Goal: Navigation & Orientation: Find specific page/section

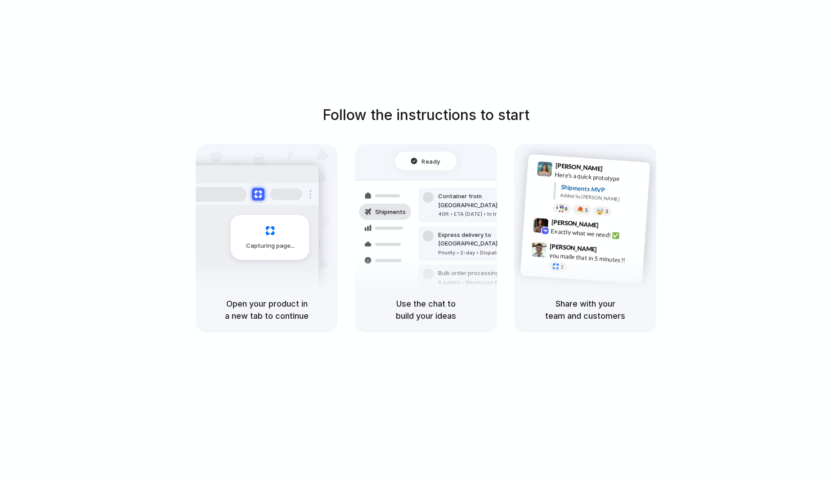
click at [417, 243] on div at bounding box center [417, 243] width 0 height 0
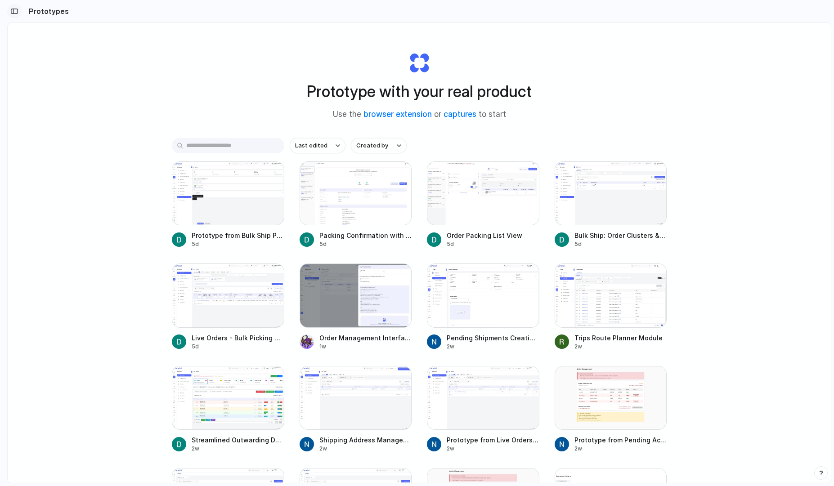
click at [18, 10] on button "button" at bounding box center [14, 11] width 14 height 14
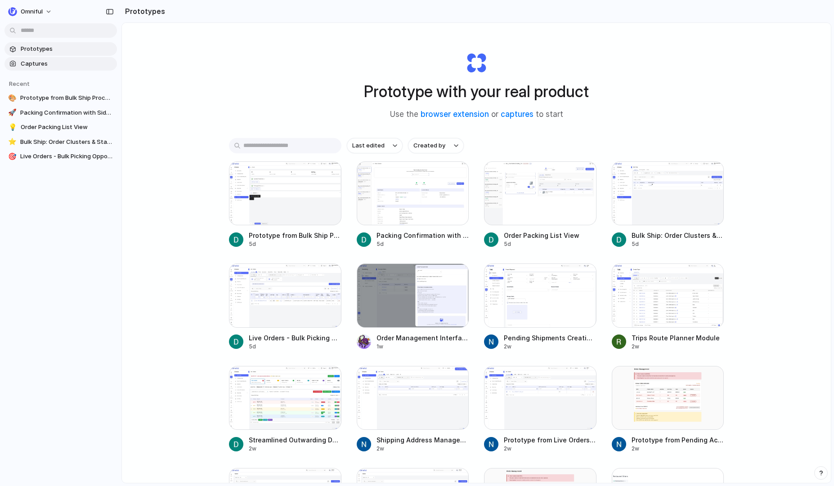
click at [52, 63] on span "Captures" at bounding box center [67, 63] width 93 height 9
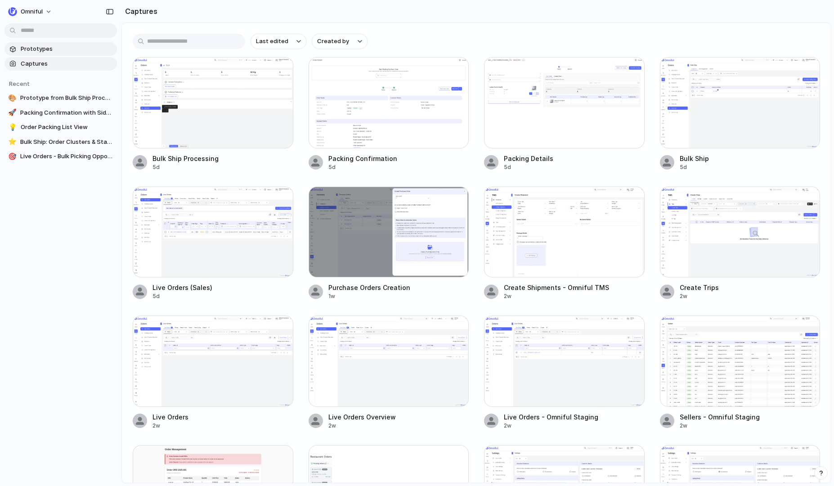
click at [81, 51] on span "Prototypes" at bounding box center [67, 49] width 93 height 9
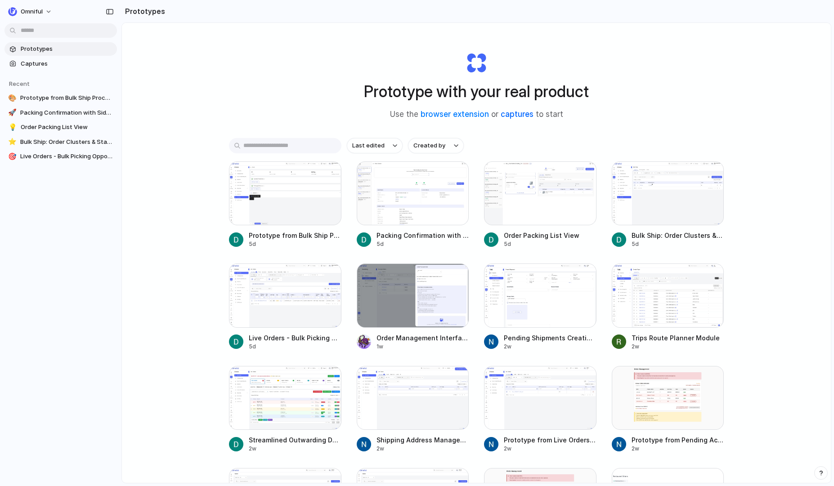
click at [513, 117] on link "captures" at bounding box center [516, 114] width 33 height 9
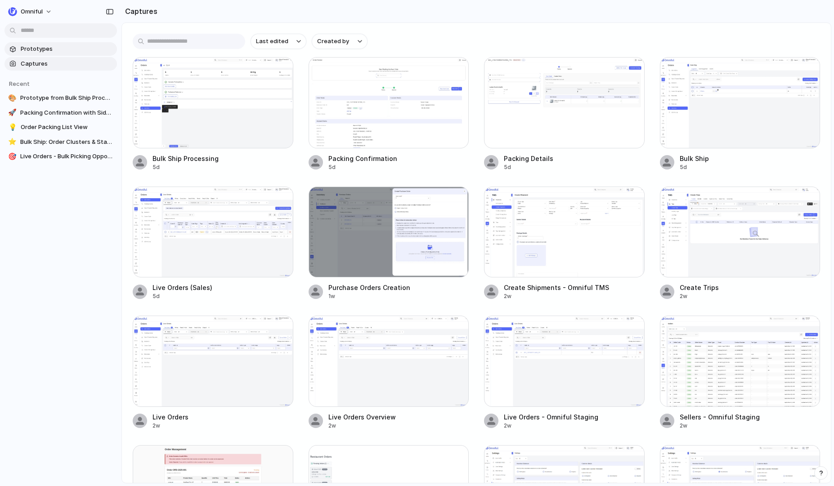
click at [61, 48] on span "Prototypes" at bounding box center [67, 49] width 93 height 9
